Goal: Task Accomplishment & Management: Manage account settings

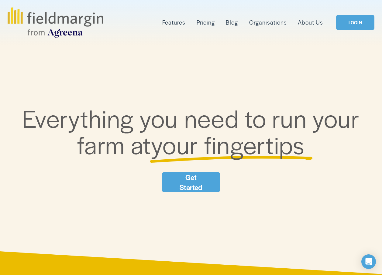
click at [340, 22] on link "LOGIN" at bounding box center [355, 23] width 38 height 16
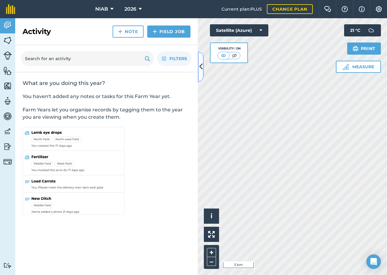
click at [201, 74] on button at bounding box center [201, 67] width 6 height 30
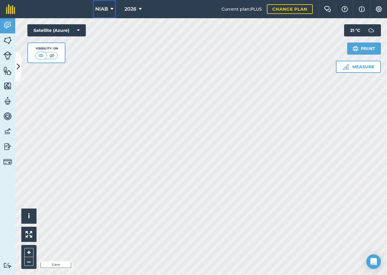
click at [110, 9] on icon at bounding box center [111, 8] width 3 height 7
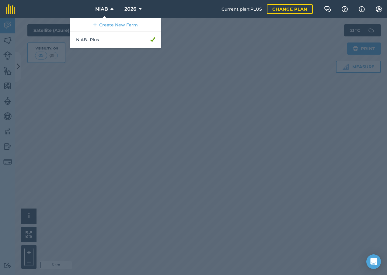
click at [144, 90] on div at bounding box center [193, 146] width 387 height 257
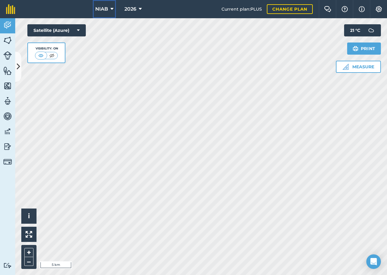
click at [108, 7] on button "NIAB" at bounding box center [104, 9] width 23 height 18
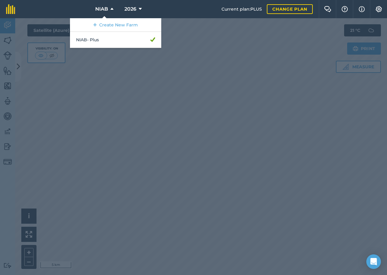
click at [227, 133] on div at bounding box center [193, 146] width 387 height 257
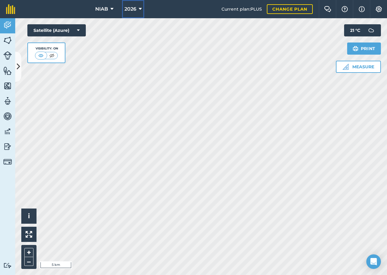
click at [140, 9] on icon at bounding box center [140, 8] width 3 height 7
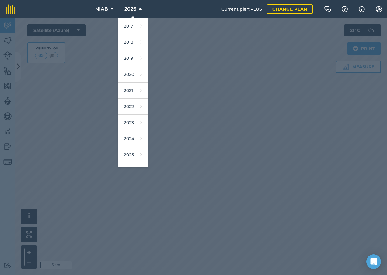
click at [225, 100] on div at bounding box center [193, 146] width 387 height 257
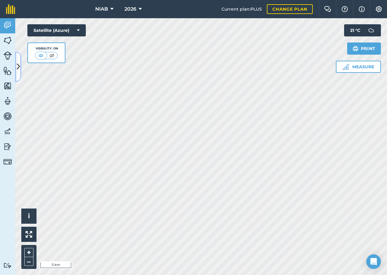
click at [20, 71] on button at bounding box center [18, 67] width 6 height 30
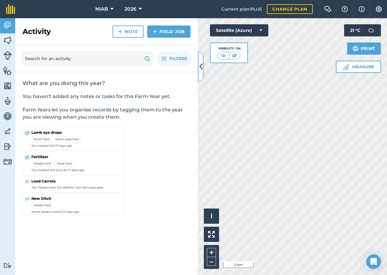
click at [203, 65] on button at bounding box center [201, 67] width 6 height 30
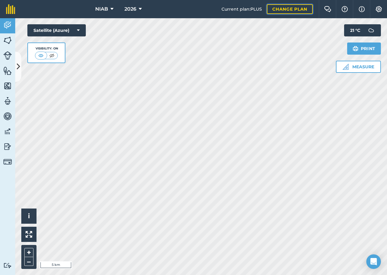
click at [285, 8] on link "Change plan" at bounding box center [290, 9] width 46 height 10
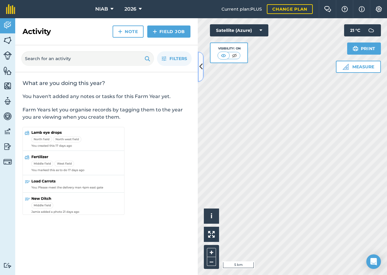
click at [202, 64] on button at bounding box center [201, 67] width 6 height 30
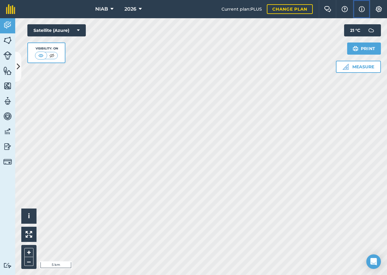
click at [361, 8] on img at bounding box center [361, 8] width 6 height 7
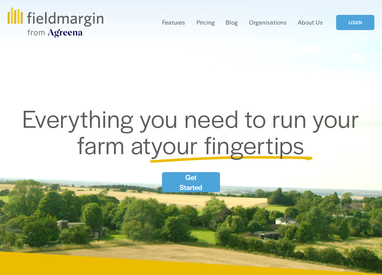
click at [344, 22] on link "LOGIN" at bounding box center [355, 23] width 38 height 16
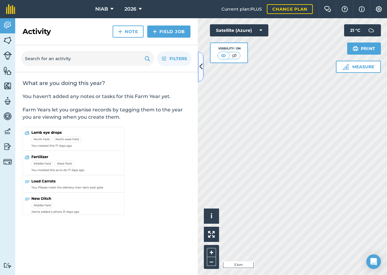
click at [202, 73] on button at bounding box center [201, 67] width 6 height 30
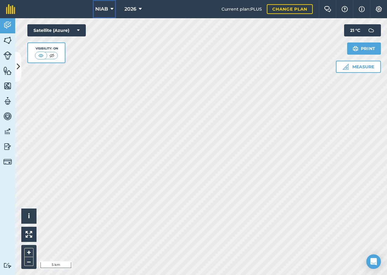
click at [107, 12] on span "NIAB" at bounding box center [101, 8] width 13 height 7
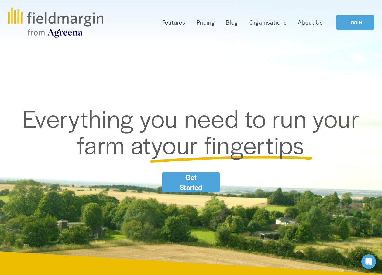
click at [354, 25] on link "LOGIN" at bounding box center [355, 23] width 38 height 16
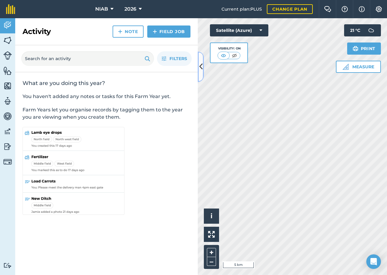
click at [199, 69] on icon at bounding box center [200, 66] width 3 height 11
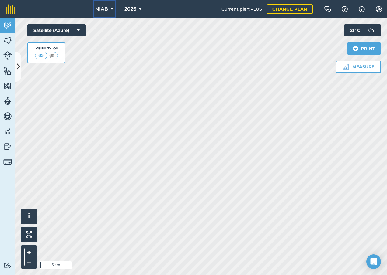
click at [111, 8] on icon at bounding box center [111, 8] width 3 height 7
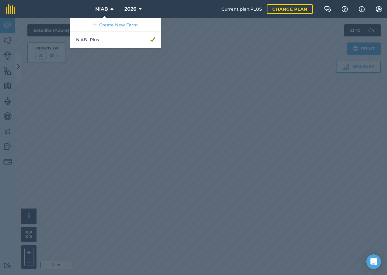
click at [123, 86] on div at bounding box center [193, 146] width 387 height 257
